Goal: Register for event/course

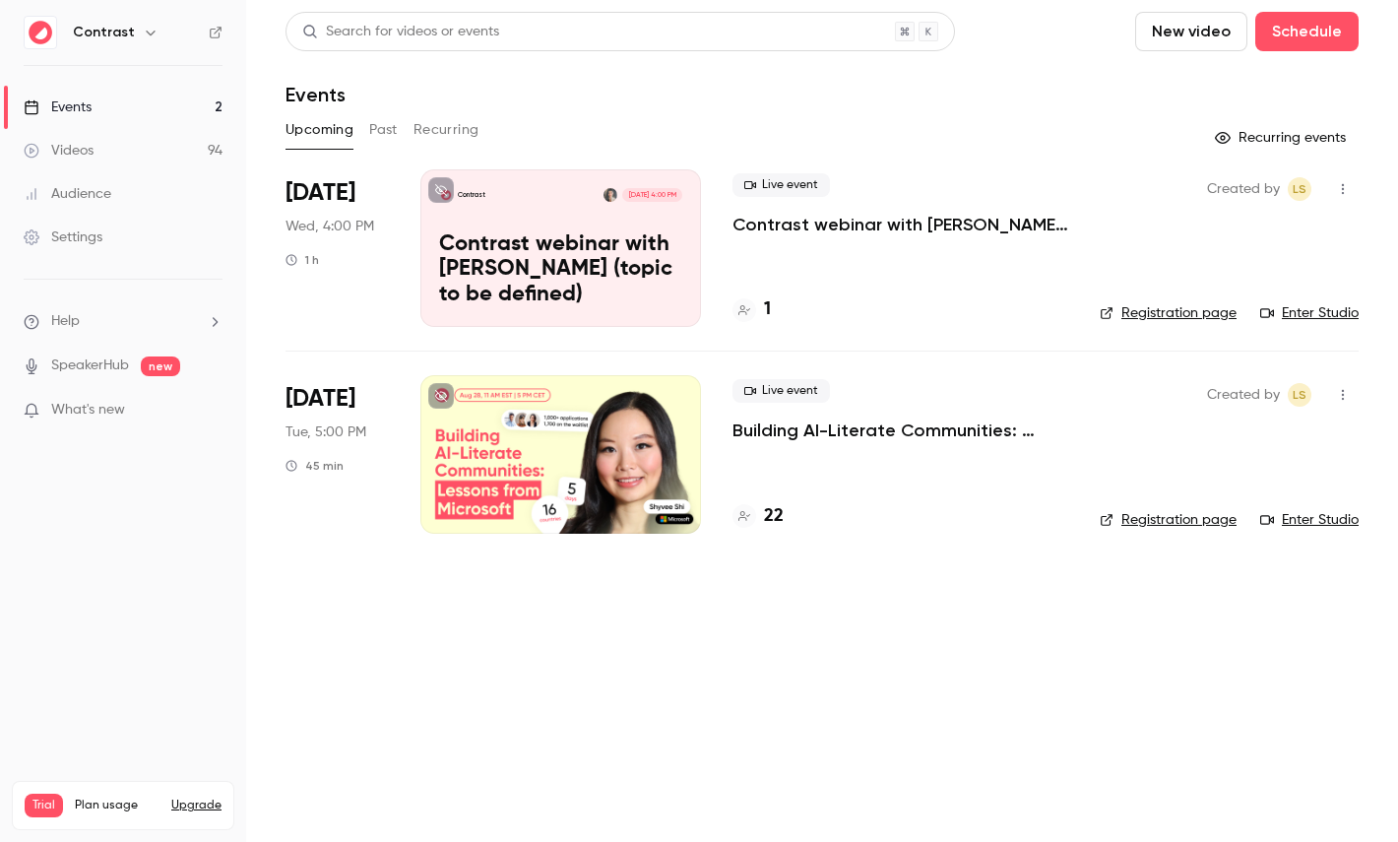
click at [143, 34] on icon "button" at bounding box center [151, 33] width 16 height 16
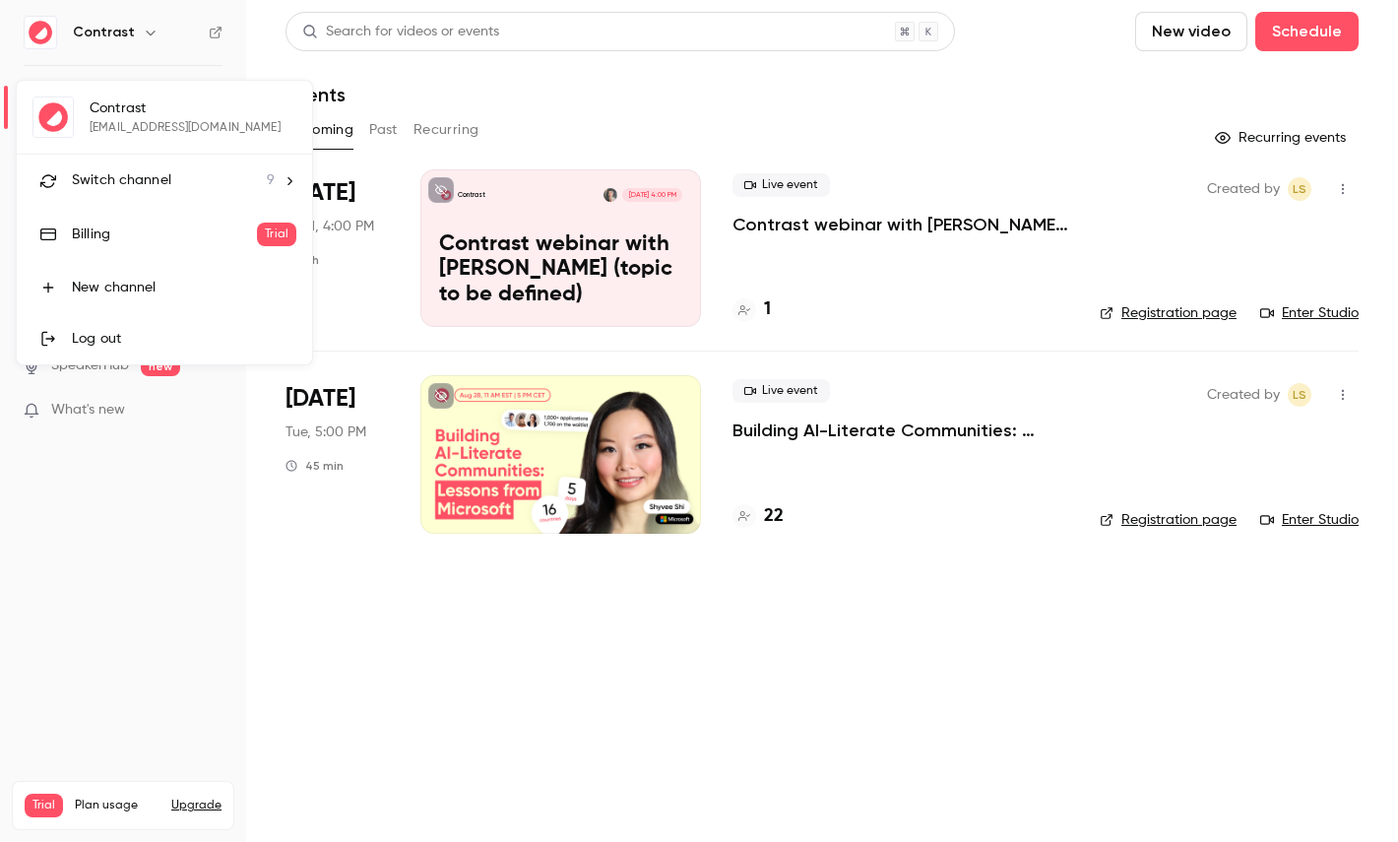
click at [147, 168] on li "Switch channel 9" at bounding box center [164, 181] width 295 height 52
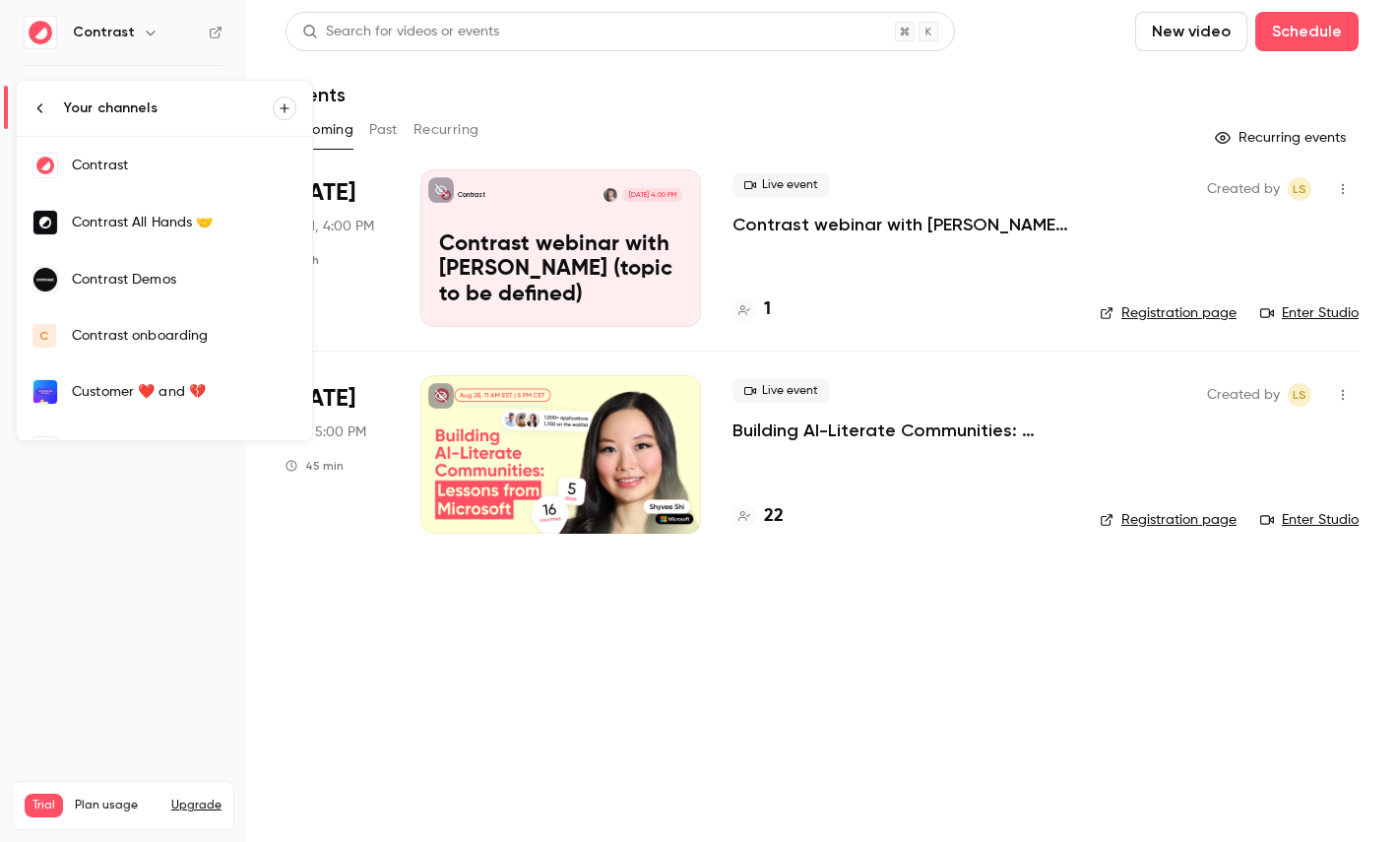
click at [152, 213] on div "Contrast All Hands 🤝" at bounding box center [184, 223] width 224 height 20
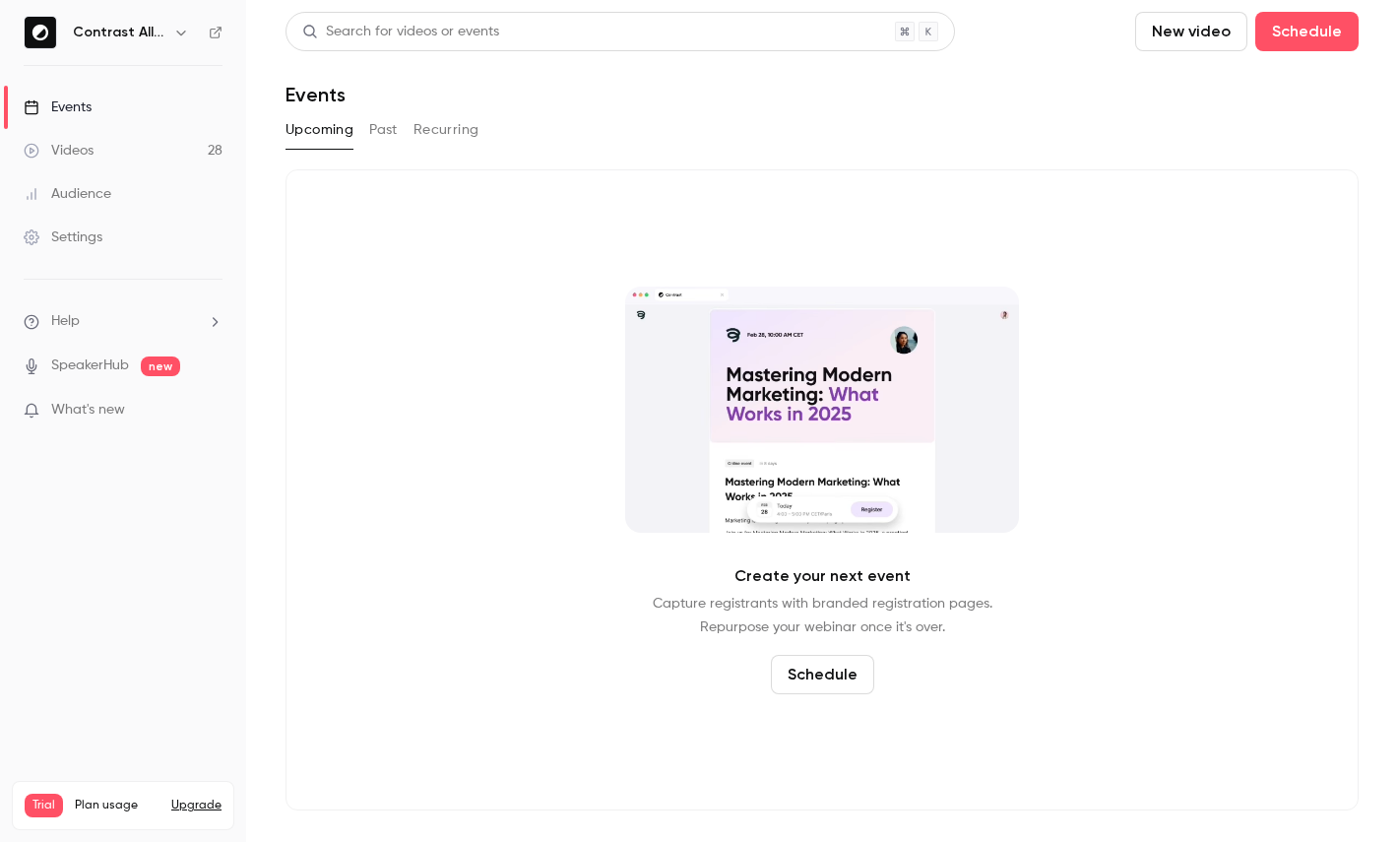
click at [179, 34] on icon "button" at bounding box center [181, 33] width 16 height 16
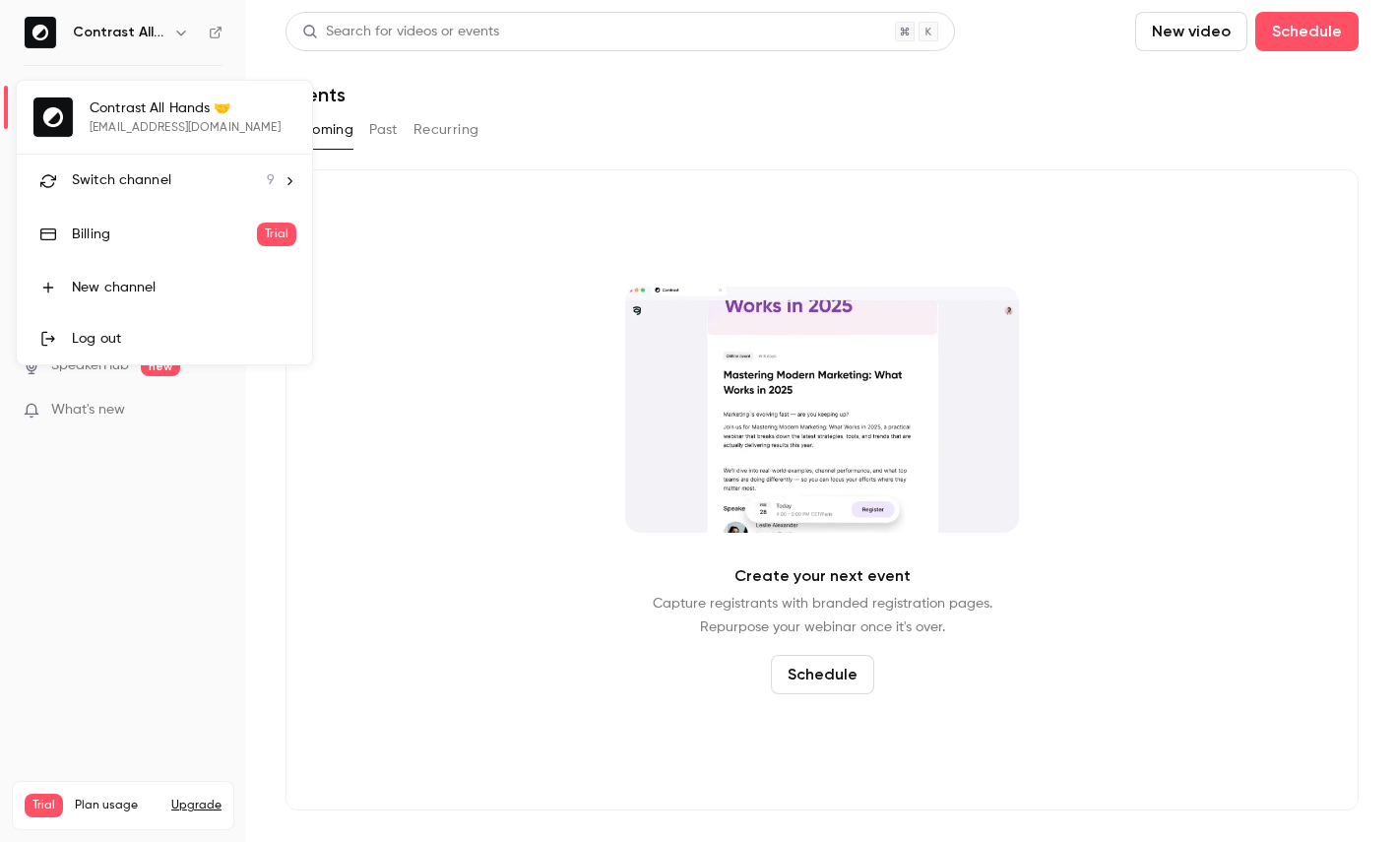
click at [156, 200] on li "Switch channel 9" at bounding box center [164, 181] width 295 height 52
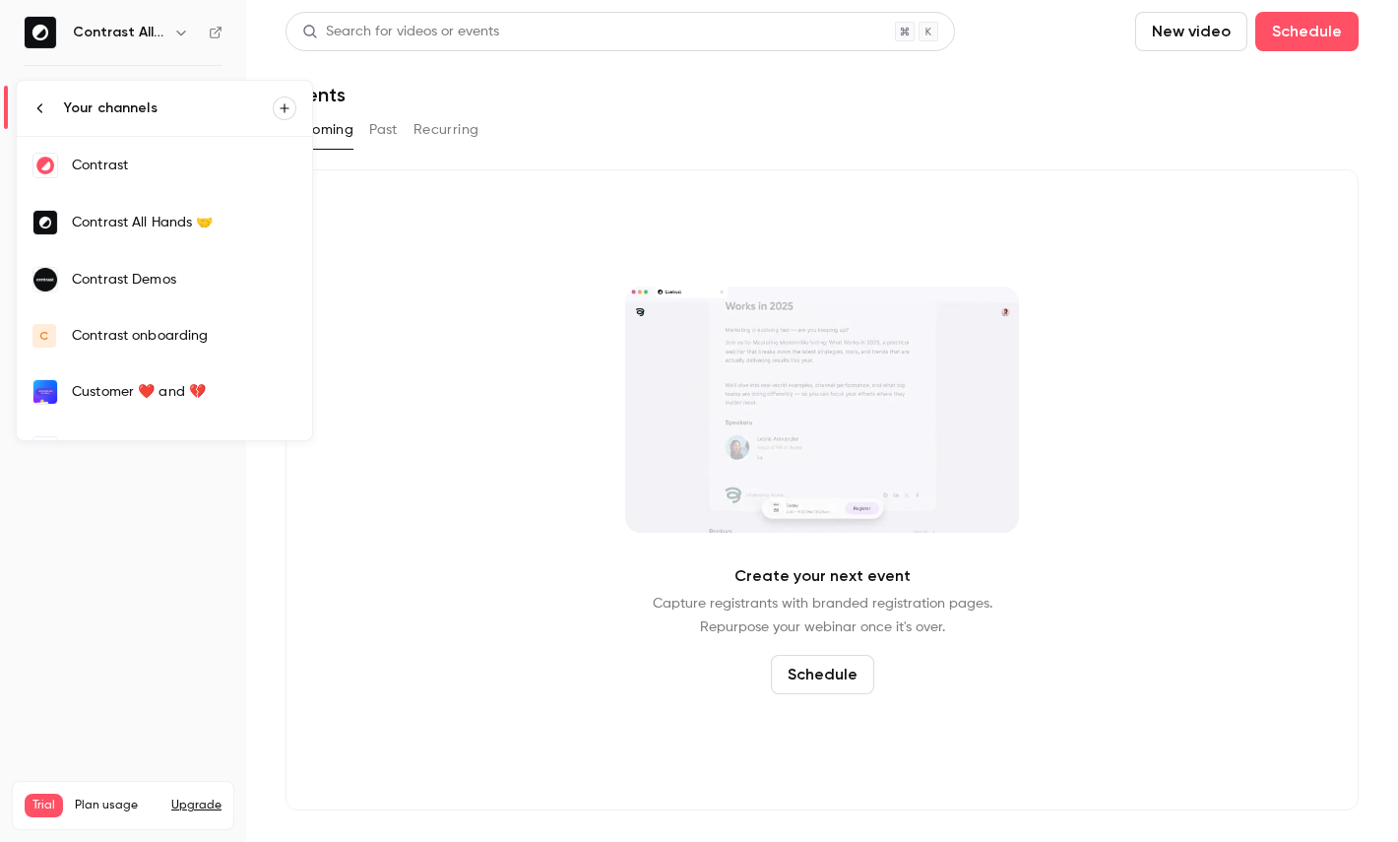
click at [152, 288] on div "Contrast Demos" at bounding box center [184, 280] width 224 height 20
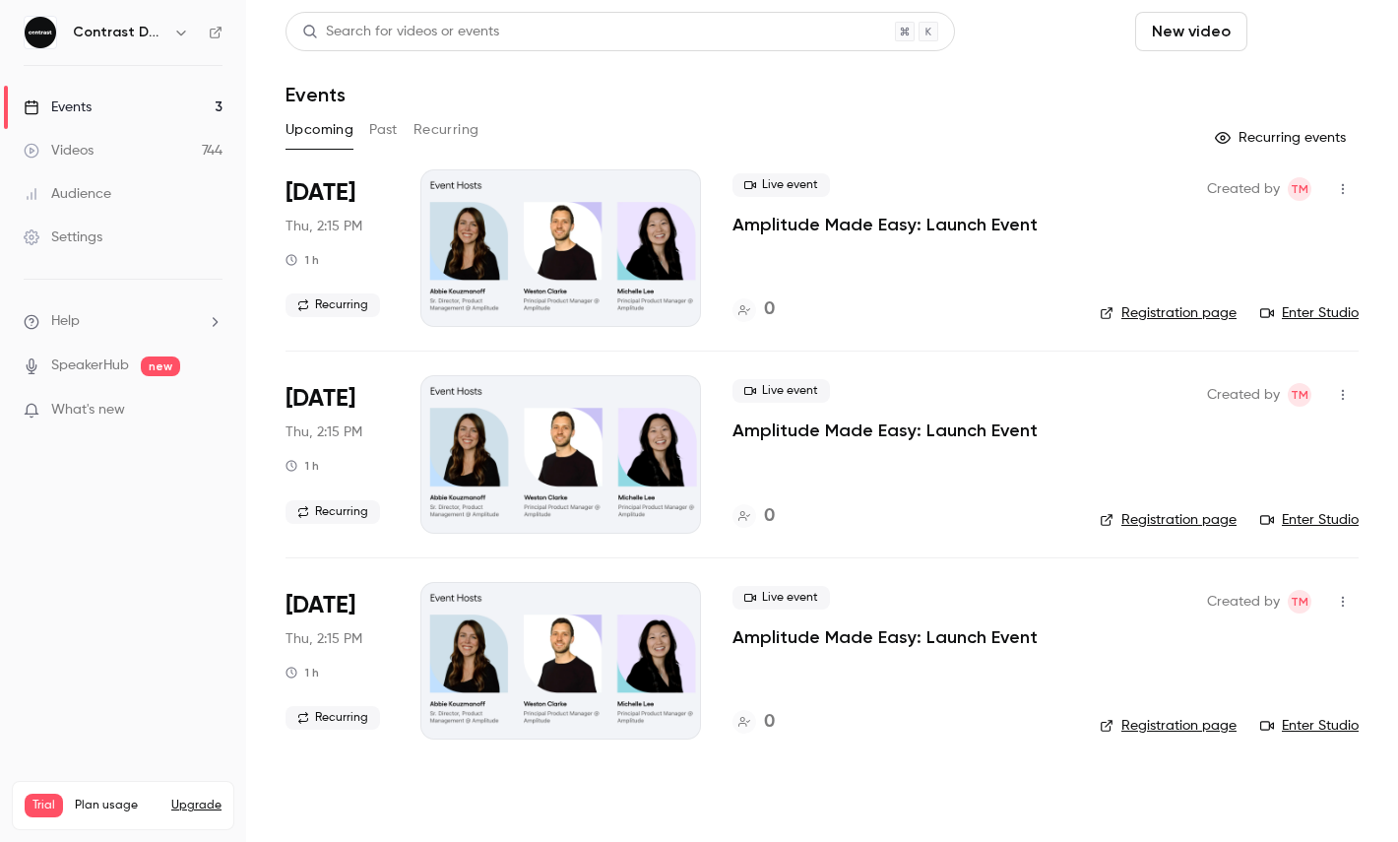
click at [1307, 39] on button "Schedule" at bounding box center [1306, 31] width 103 height 39
click at [1249, 90] on div "One time event" at bounding box center [1267, 86] width 150 height 20
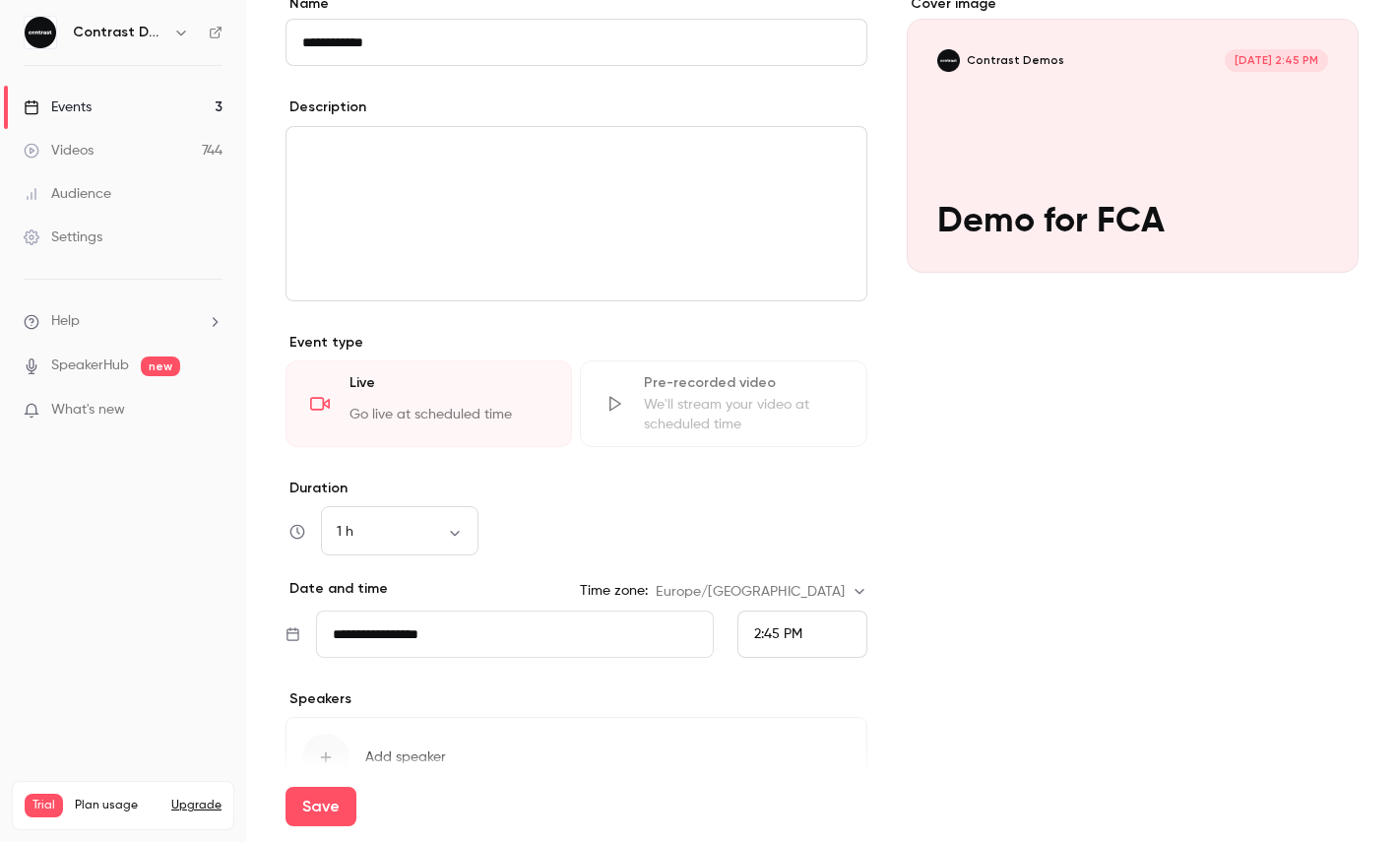
scroll to position [296, 0]
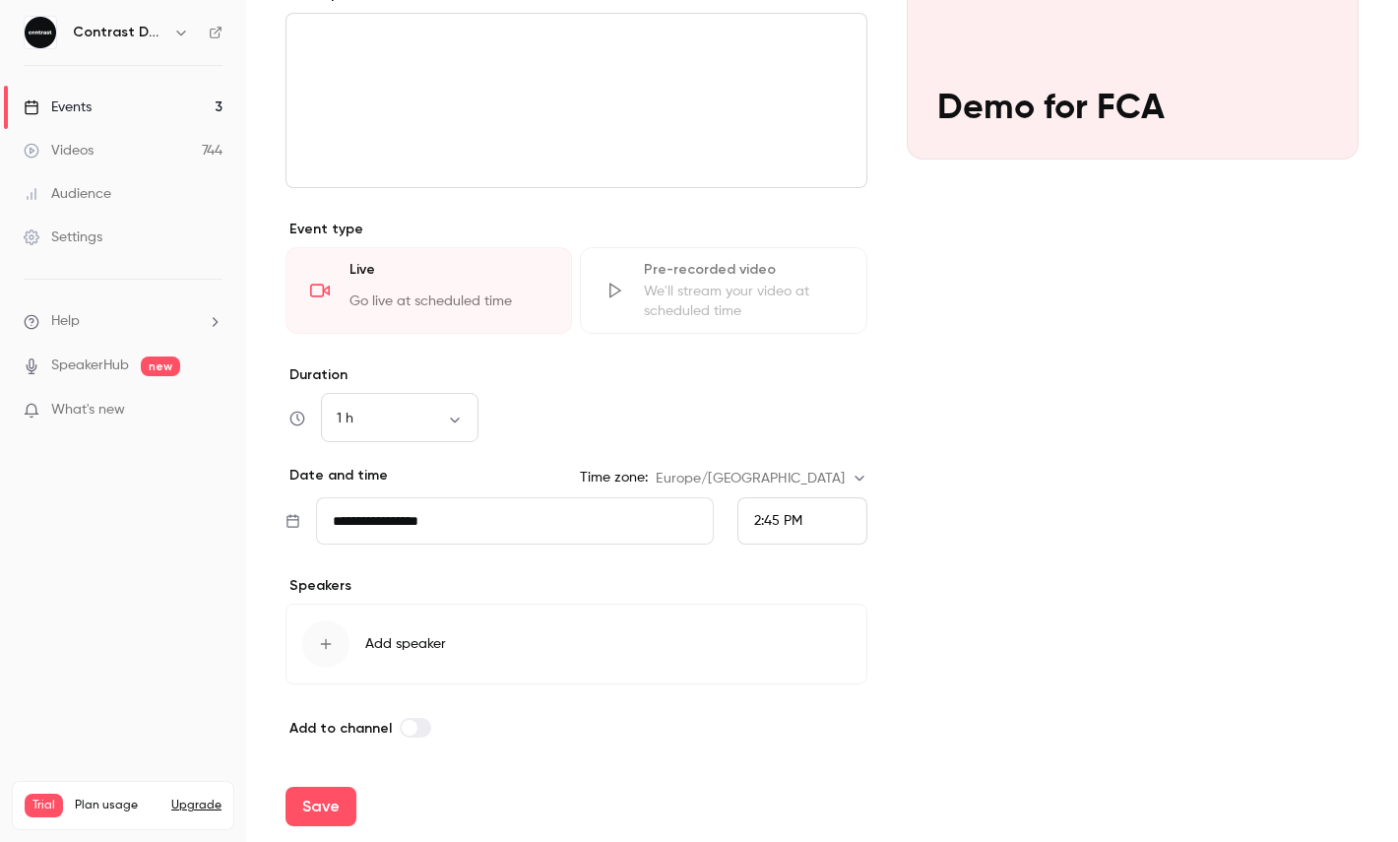
type input "**********"
click at [790, 525] on span "2:45 PM" at bounding box center [778, 521] width 48 height 14
click at [790, 370] on span "3:00 PM" at bounding box center [779, 375] width 51 height 14
click at [305, 821] on button "Save" at bounding box center [320, 805] width 71 height 39
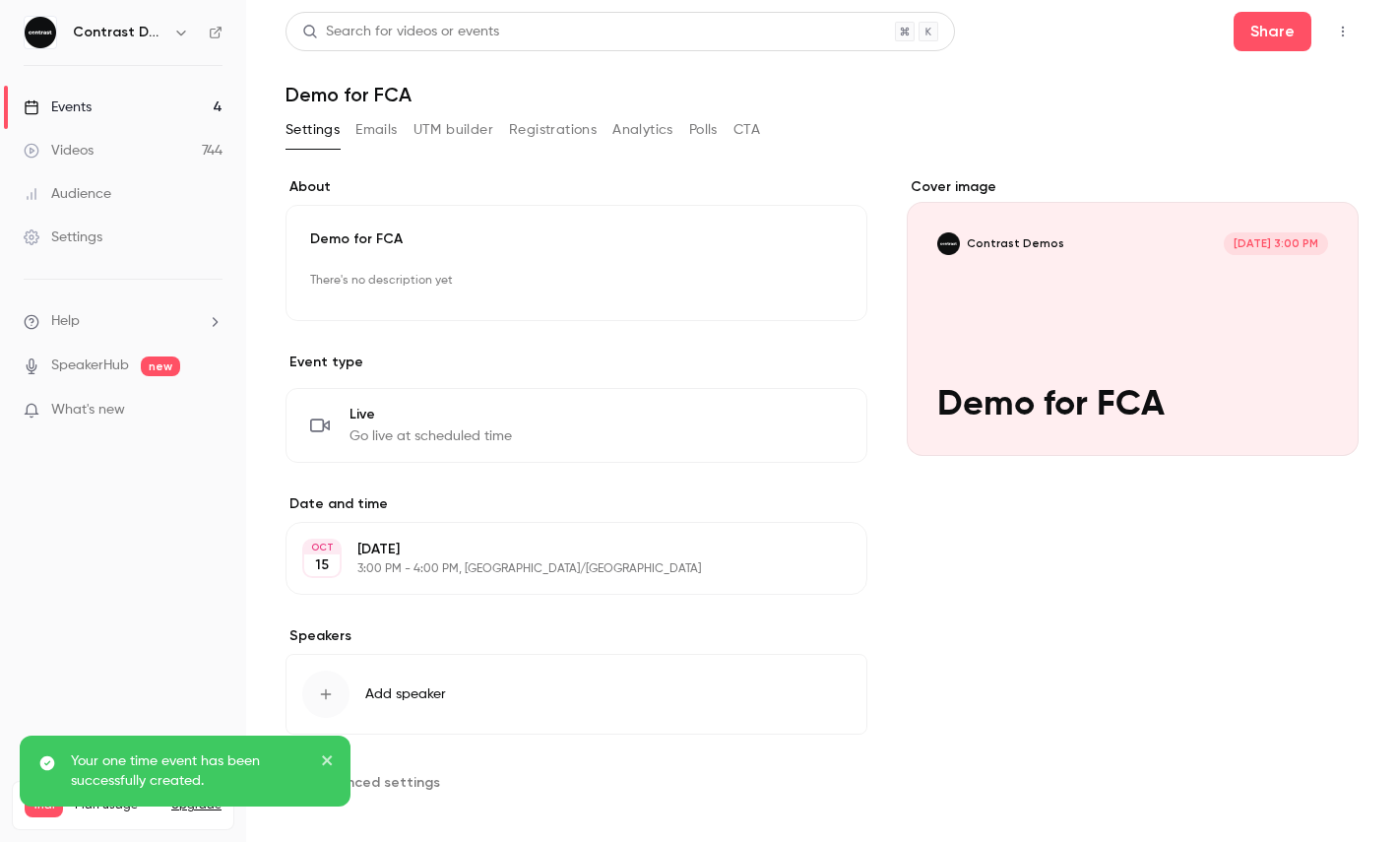
click at [1346, 38] on button "button" at bounding box center [1342, 31] width 31 height 31
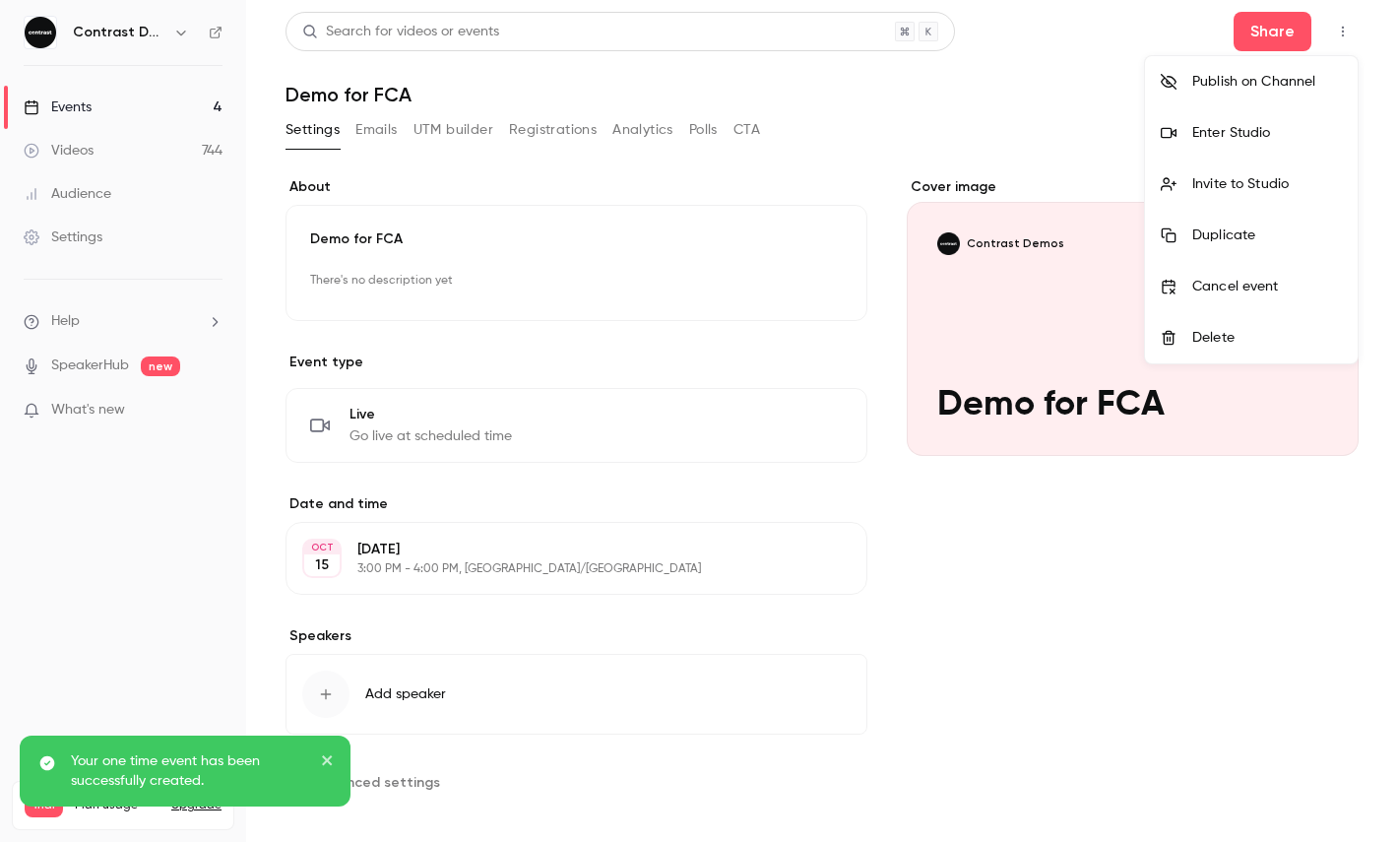
click at [1219, 146] on li "Enter Studio" at bounding box center [1251, 132] width 213 height 51
